Goal: Find specific page/section: Find specific page/section

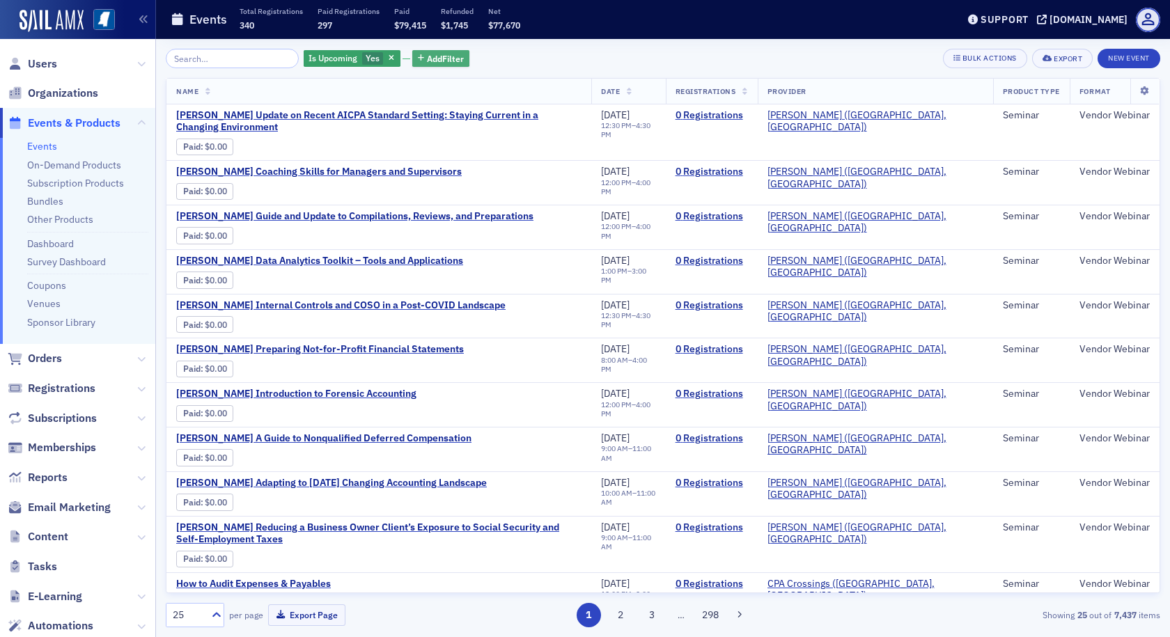
click at [427, 58] on span "Add Filter" at bounding box center [445, 58] width 37 height 13
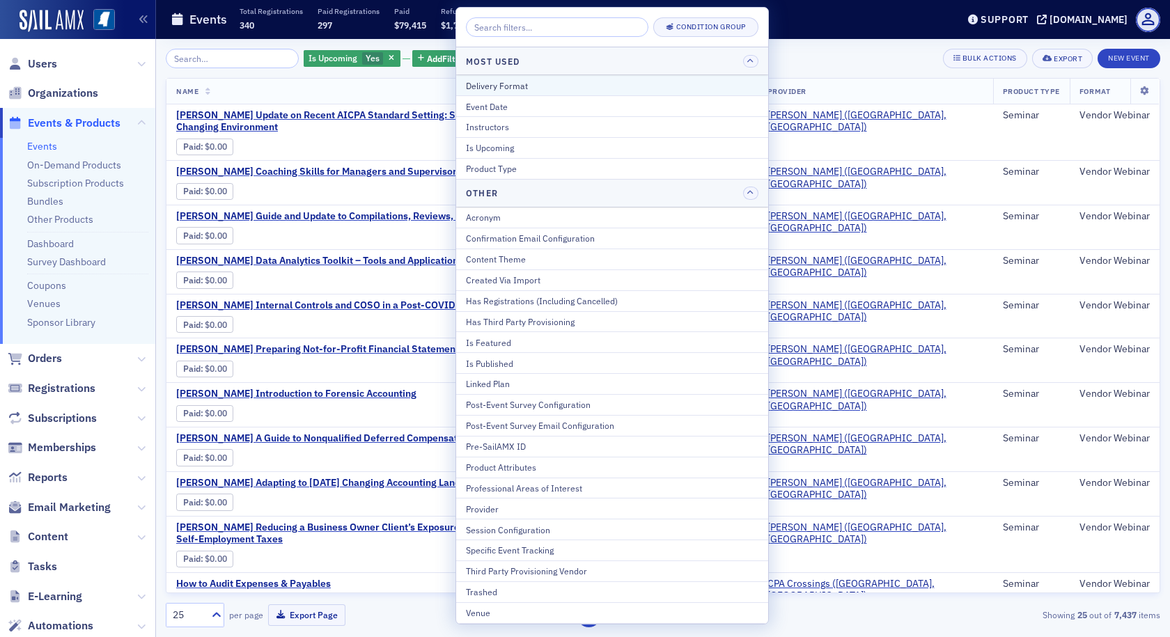
click at [476, 88] on div "Delivery Format" at bounding box center [612, 85] width 292 height 13
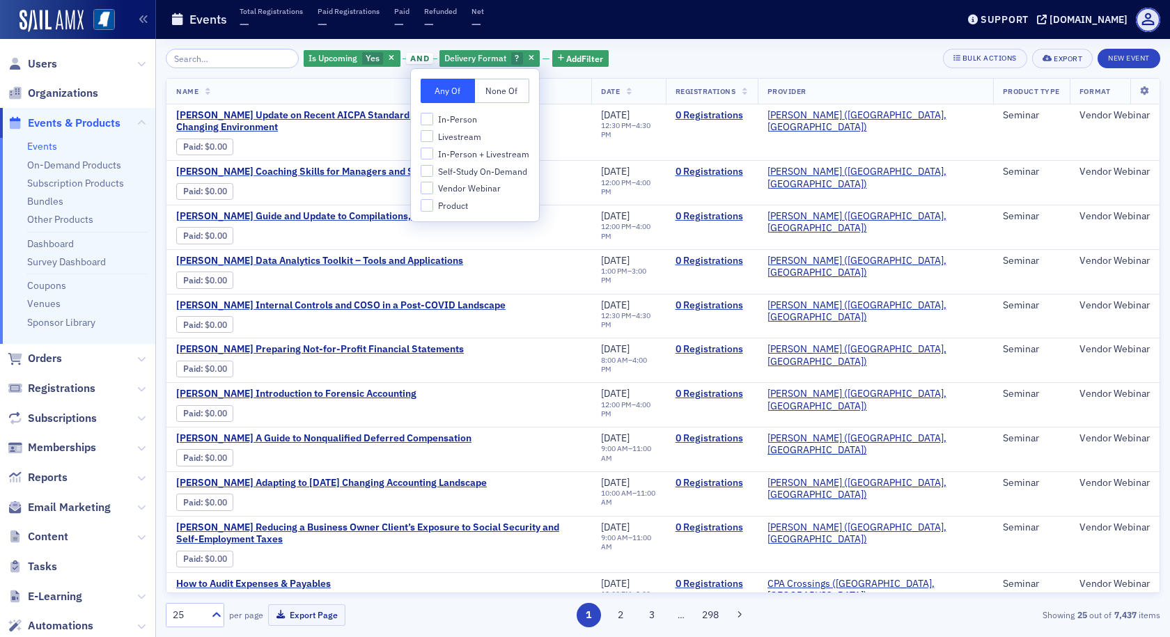
click at [460, 152] on span "In-Person + Livestream" at bounding box center [483, 154] width 91 height 12
click at [433, 152] on input "In-Person + Livestream" at bounding box center [427, 154] width 13 height 13
checkbox input "true"
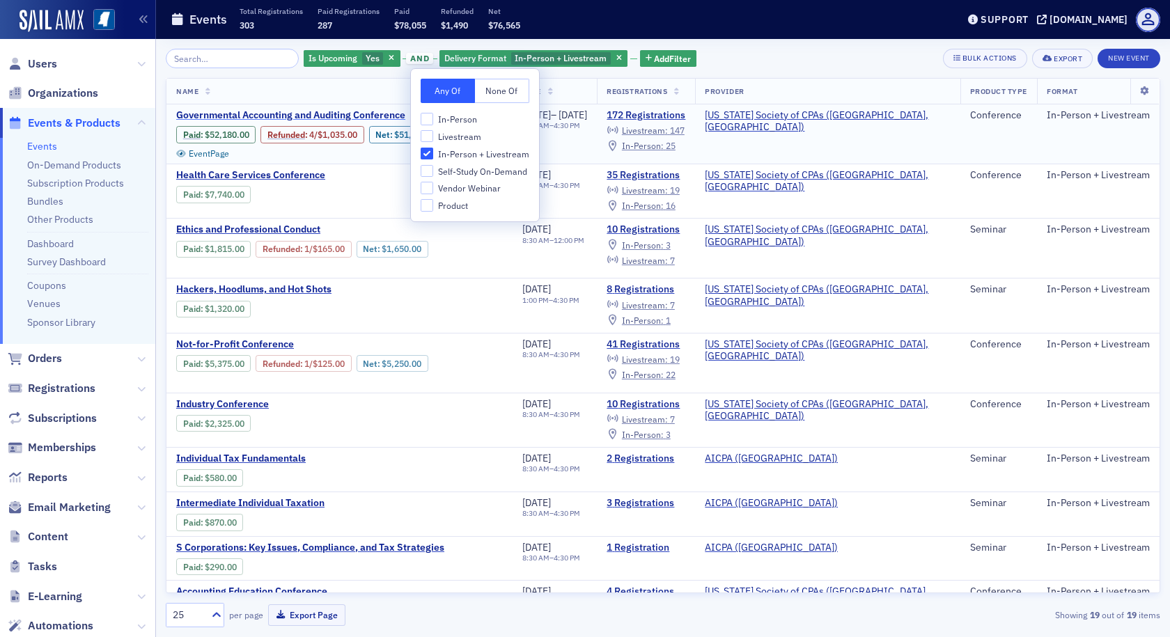
click at [369, 116] on span "Governmental Accounting and Auditing Conference" at bounding box center [293, 115] width 234 height 13
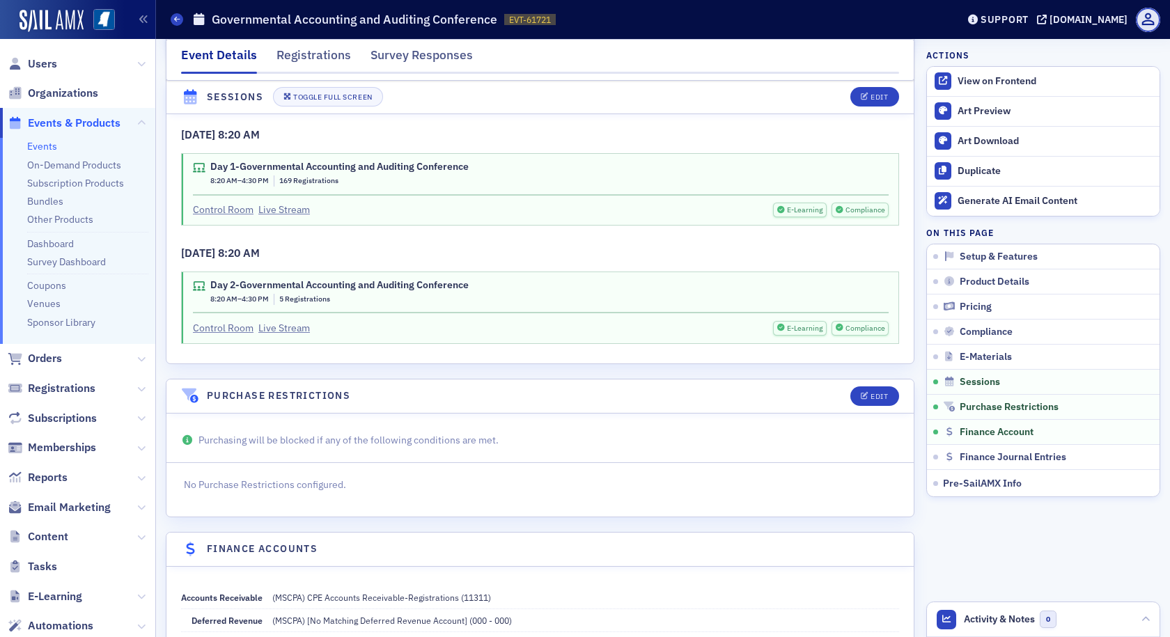
scroll to position [3133, 0]
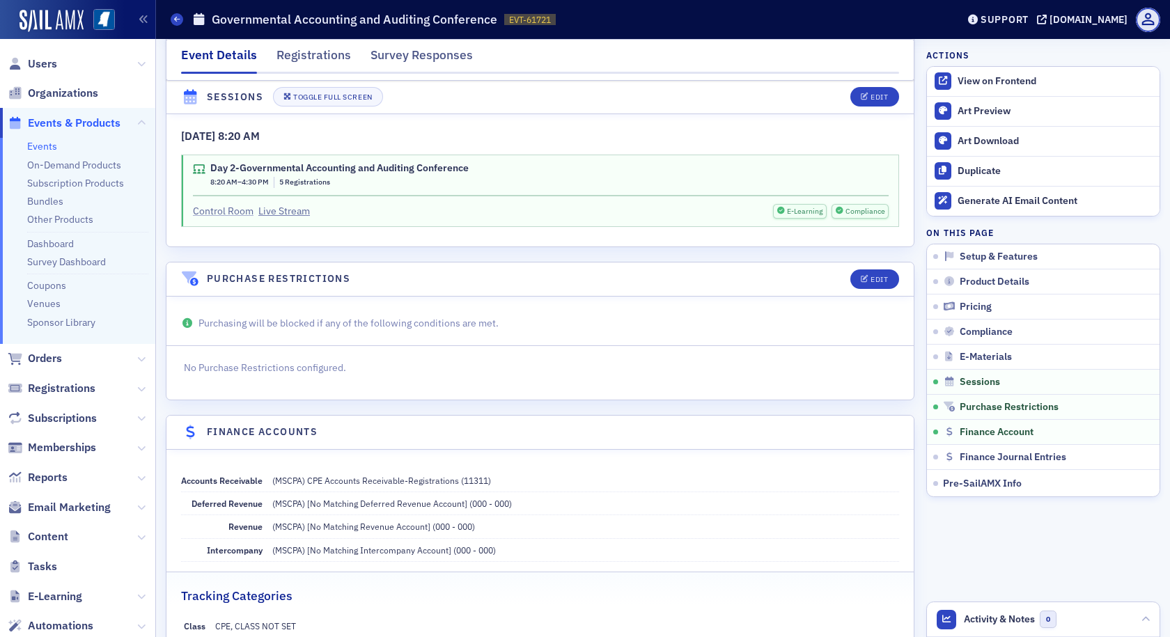
click at [238, 204] on link "Control Room" at bounding box center [223, 211] width 61 height 15
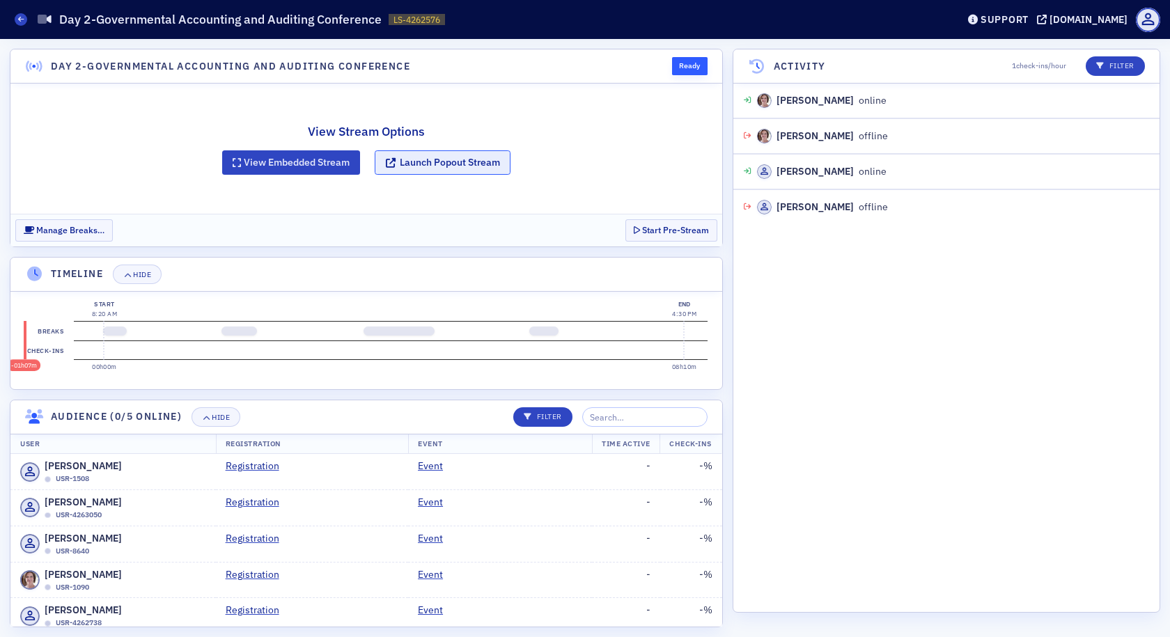
click at [409, 164] on button "Launch Popout Stream" at bounding box center [443, 162] width 136 height 24
